Goal: Find specific page/section: Find specific page/section

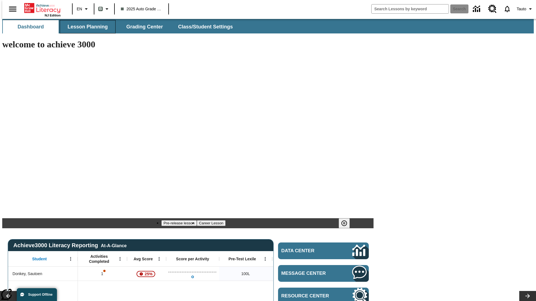
click at [85, 27] on span "Lesson Planning" at bounding box center [88, 27] width 40 height 6
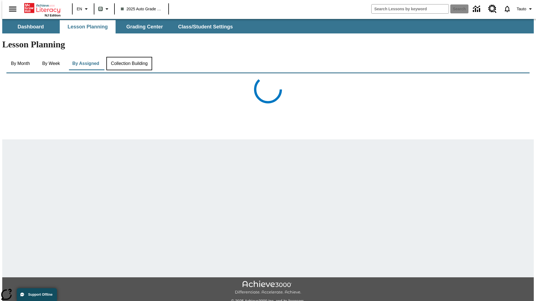
click at [129, 57] on button "Collection Building" at bounding box center [129, 63] width 46 height 13
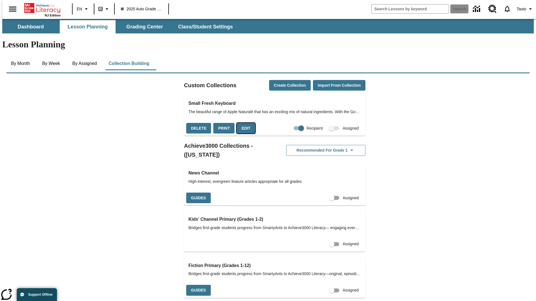
click at [244, 123] on button "Edit" at bounding box center [246, 128] width 18 height 11
